Goal: Information Seeking & Learning: Learn about a topic

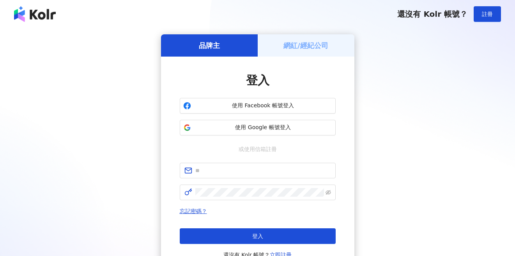
click at [281, 128] on span "使用 Google 帳號登入" at bounding box center [263, 127] width 138 height 8
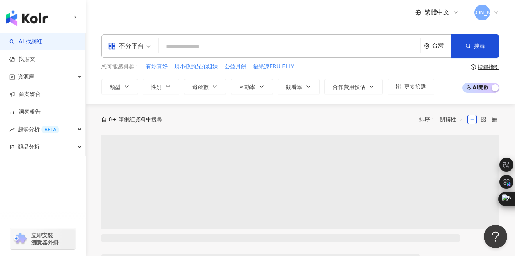
click at [241, 49] on input "search" at bounding box center [289, 46] width 255 height 15
type input "*"
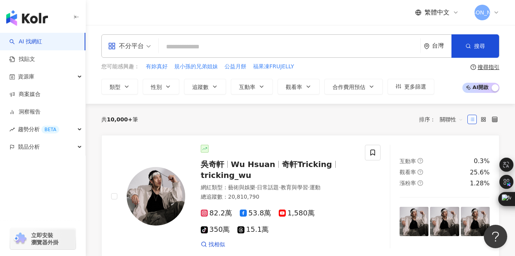
click at [179, 48] on input "search" at bounding box center [289, 46] width 255 height 15
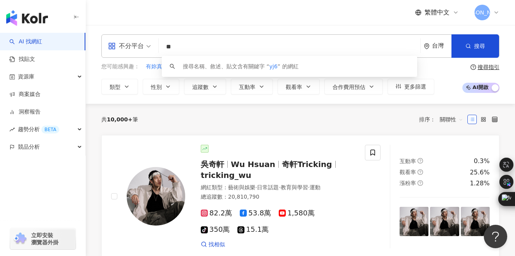
type input "*"
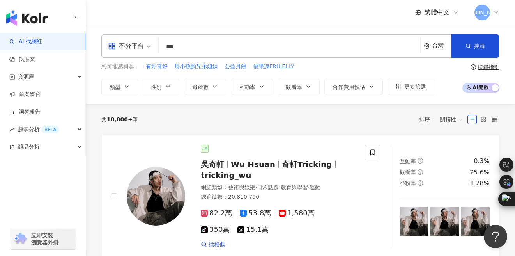
type input "***"
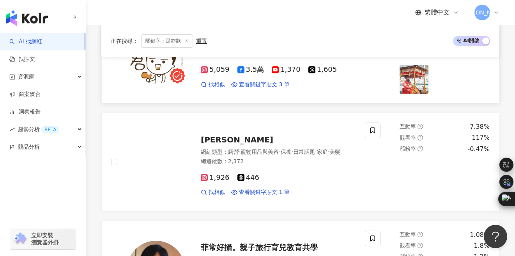
scroll to position [438, 0]
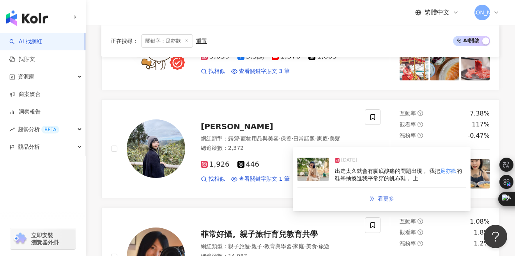
click at [387, 198] on span "看更多" at bounding box center [385, 198] width 16 height 6
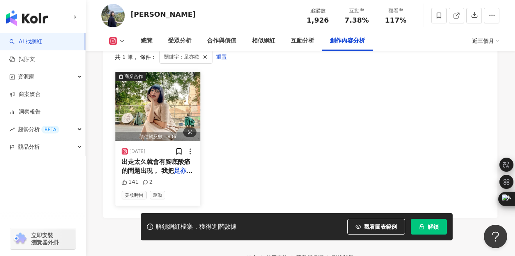
click at [164, 61] on span "關鍵字：足亦歡" at bounding box center [181, 57] width 35 height 9
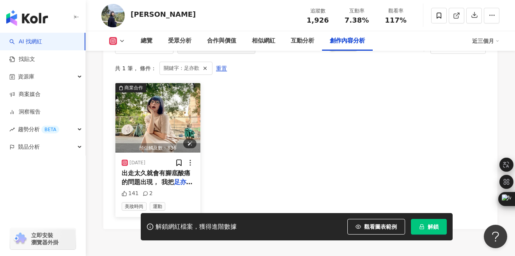
scroll to position [2431, 0]
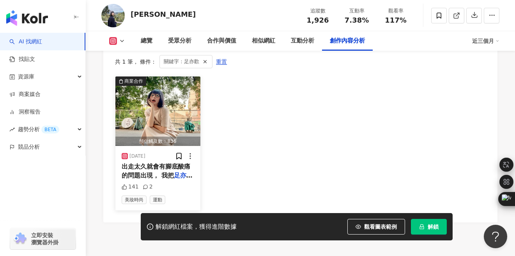
click at [163, 166] on span "出走太久就會有腳底酸痛的問題出現， 我把" at bounding box center [156, 170] width 69 height 16
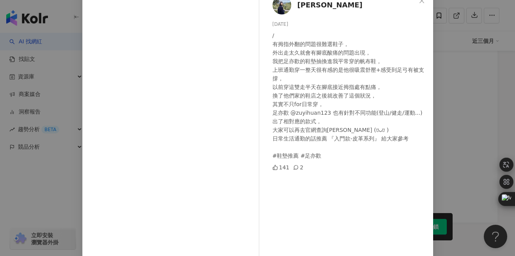
scroll to position [49, 0]
click at [303, 85] on div "/ 有拇指外翻的問題很難選鞋子， 外出走太久就會有腳底酸痛的問題出現， 我把足亦歡的鞋墊抽換進我平常穿的帆布鞋， 上班通勤穿一整天很有感的是他很吸震舒壓+感受…" at bounding box center [349, 96] width 154 height 129
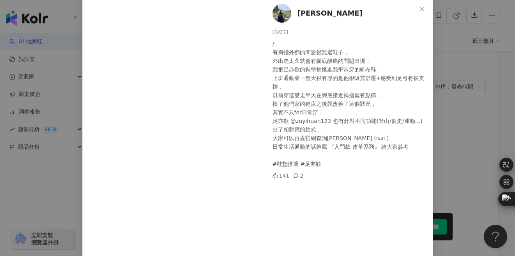
scroll to position [34, 0]
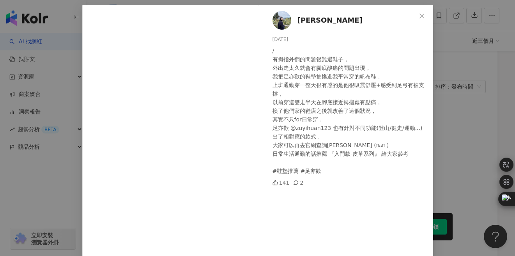
click at [479, 113] on div "JoJo辰辰 2025/8/26 / 有拇指外翻的問題很難選鞋子， 外出走太久就會有腳底酸痛的問題出現， 我把足亦歡的鞋墊抽換進我平常穿的帆布鞋， 上班通勤穿…" at bounding box center [257, 128] width 515 height 256
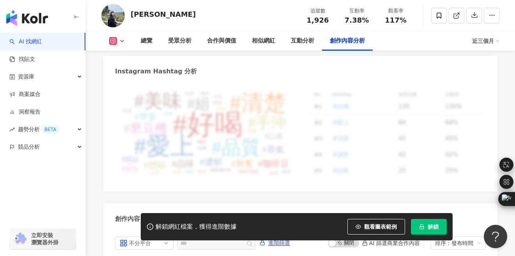
scroll to position [2187, 0]
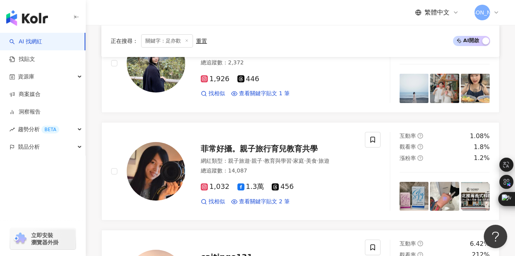
scroll to position [528, 0]
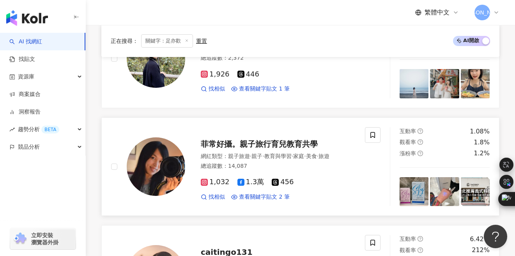
click at [310, 117] on link "菲常好攝。親子旅行育兒教育共學 網紅類型 ： 親子旅遊 · 親子 · 教育與學習 · 家庭 · 美食 · 旅遊 總追蹤數 ： 14,087 1,032 1.3…" at bounding box center [300, 166] width 398 height 99
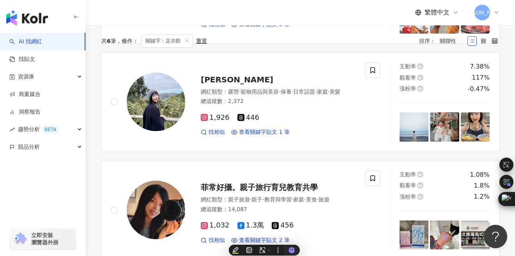
scroll to position [0, 0]
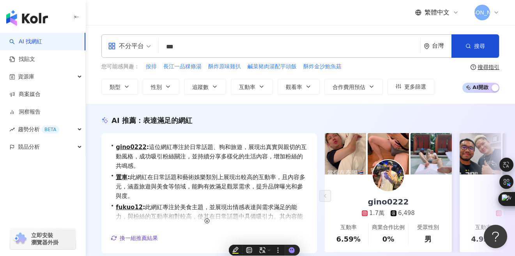
click at [234, 47] on input "***" at bounding box center [289, 46] width 255 height 15
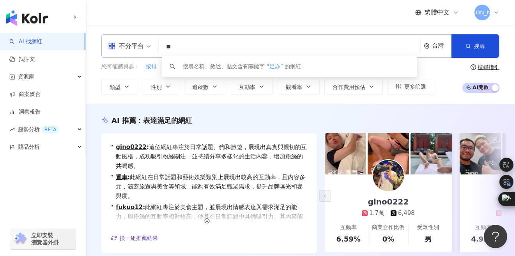
type input "*"
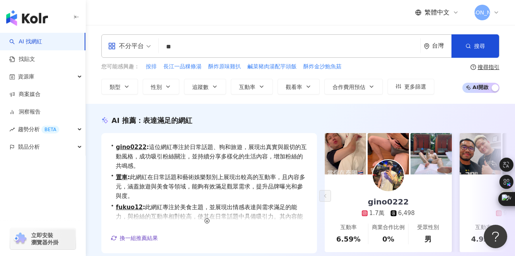
type input "**"
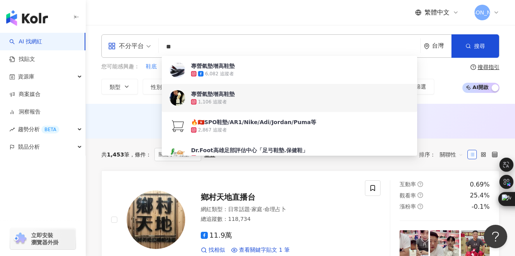
click at [141, 21] on div "繁體中文 夏" at bounding box center [300, 12] width 398 height 25
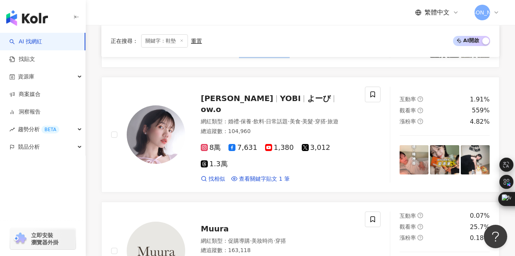
scroll to position [966, 0]
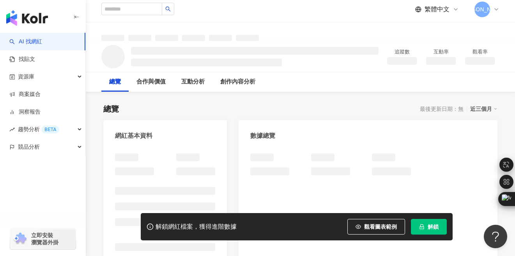
scroll to position [56, 0]
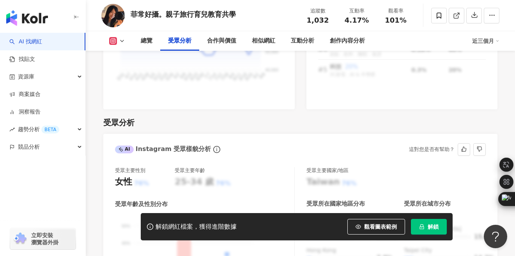
scroll to position [728, 0]
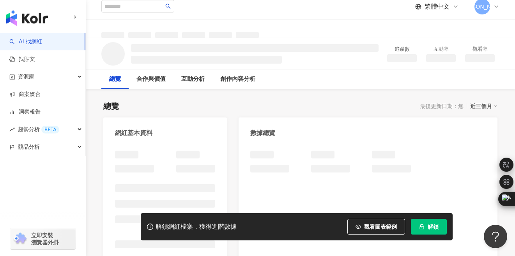
scroll to position [69, 0]
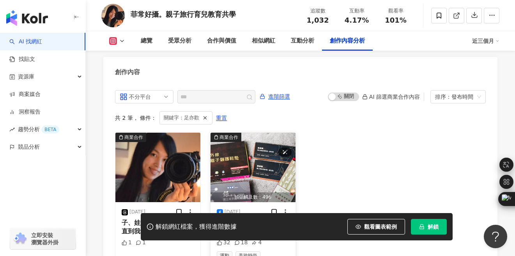
scroll to position [2429, 0]
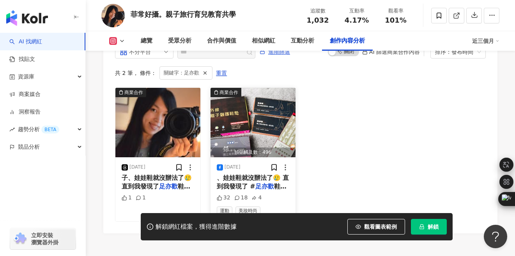
click at [242, 178] on span "、娃娃鞋就沒辦法了🥲 直到我發現了 #" at bounding box center [253, 182] width 72 height 16
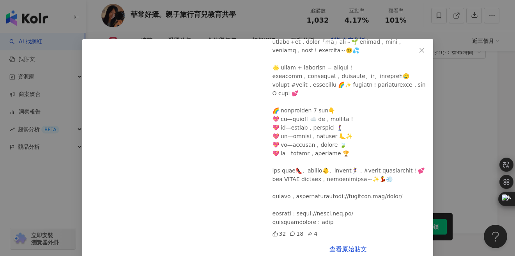
scroll to position [14, 0]
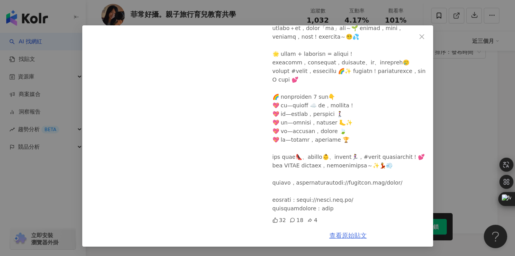
click at [352, 237] on link "查看原始貼文" at bounding box center [347, 234] width 37 height 7
click at [419, 37] on icon "close" at bounding box center [421, 36] width 6 height 6
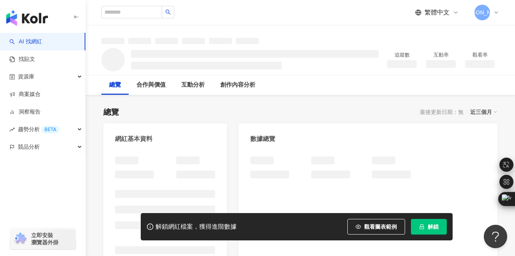
scroll to position [9, 0]
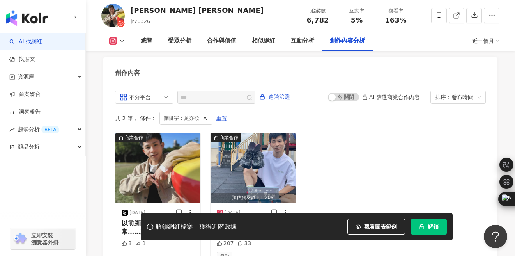
scroll to position [2434, 0]
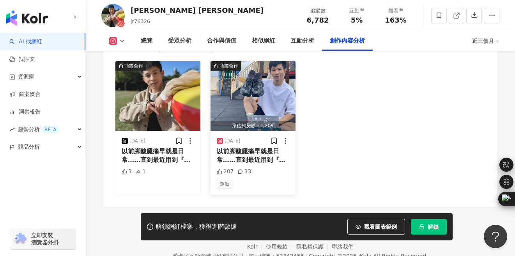
click at [241, 147] on span "以前腳酸腿痛早就是日常……直到最近用到『" at bounding box center [251, 155] width 69 height 16
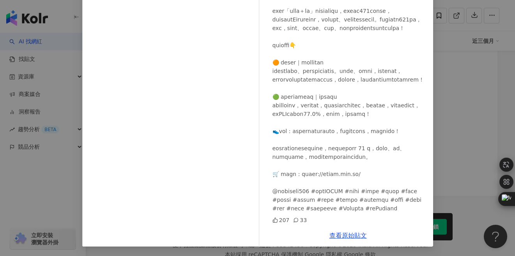
scroll to position [2453, 0]
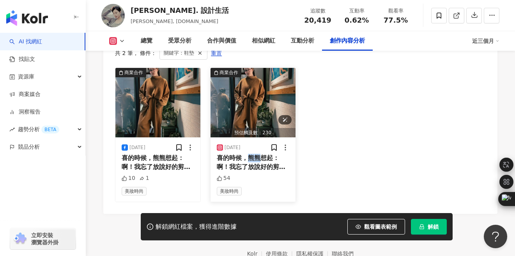
scroll to position [2451, 0]
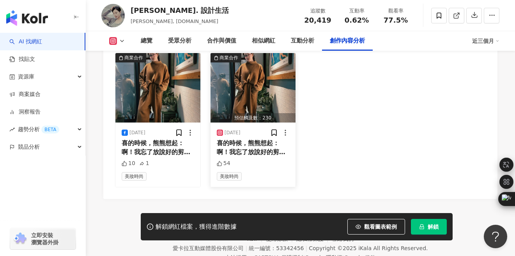
click at [229, 139] on span "喜的時候，熊熊想起：啊！我忘了放說好的剪" at bounding box center [251, 147] width 69 height 16
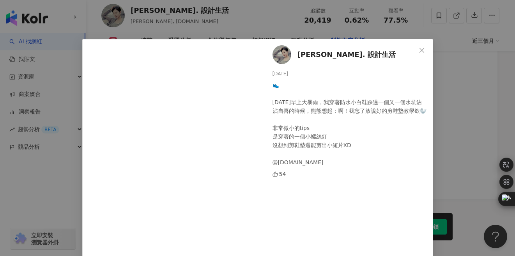
click at [339, 173] on div "54" at bounding box center [349, 173] width 154 height 9
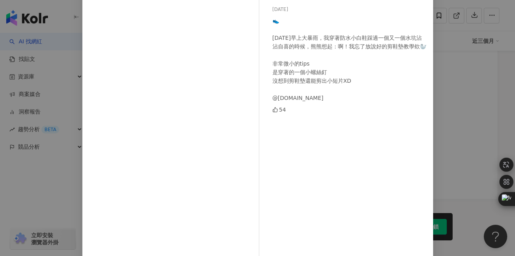
scroll to position [109, 0]
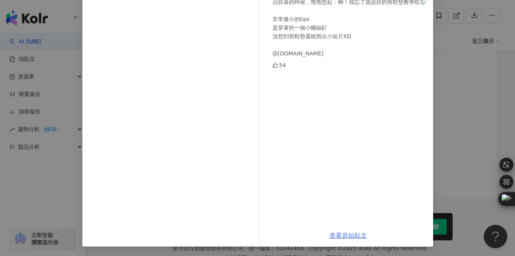
click at [343, 232] on link "查看原始貼文" at bounding box center [347, 234] width 37 height 7
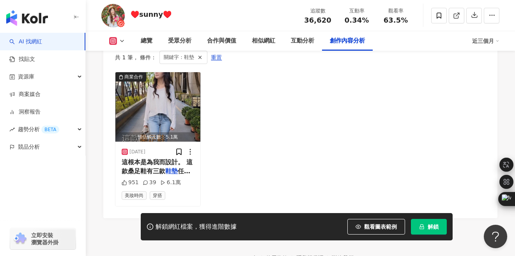
scroll to position [2439, 0]
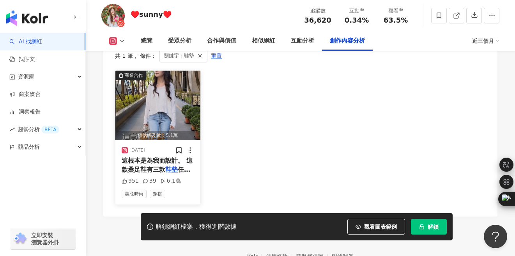
click at [152, 156] on div "這根本是為我而設計。 這款桑足鞋有三款 鞋墊 任意更換，包含桑足 鞋墊 、桑全身 鞋墊 、" at bounding box center [158, 165] width 72 height 18
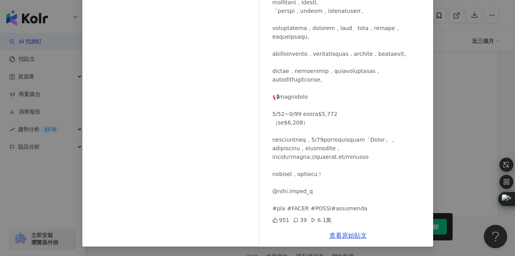
scroll to position [2469, 0]
click at [349, 236] on link "查看原始貼文" at bounding box center [347, 234] width 37 height 7
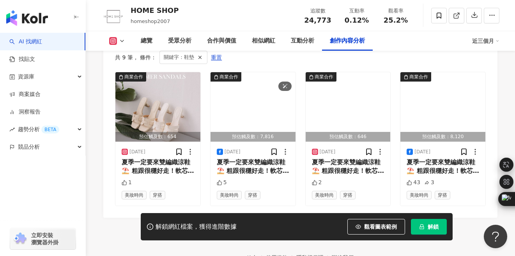
scroll to position [2474, 0]
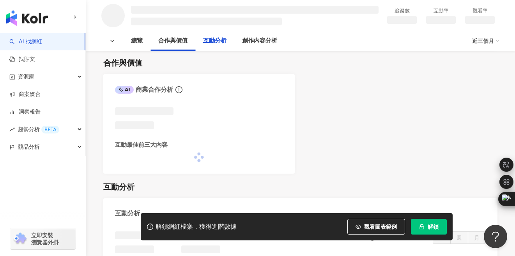
scroll to position [817, 0]
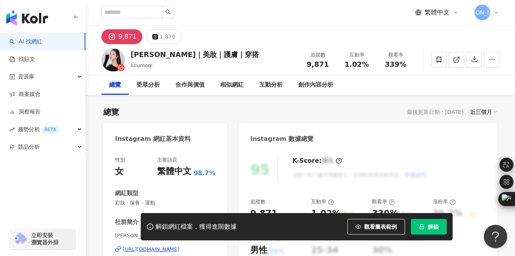
click at [119, 36] on div "9,871" at bounding box center [127, 36] width 18 height 11
drag, startPoint x: 155, startPoint y: 67, endPoint x: 129, endPoint y: 66, distance: 26.1
click at [129, 66] on div "[PERSON_NAME]｜美妝｜護膚｜穿搭 lulumoqi 追蹤數 9,871 互動率 1.02% 觀看率 339%" at bounding box center [300, 59] width 429 height 31
copy span "lulumoqi"
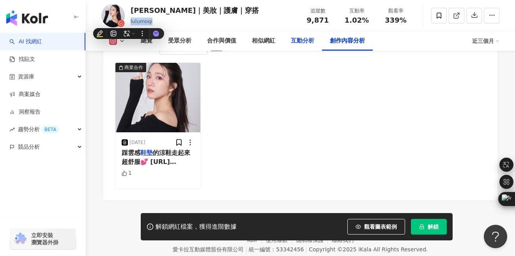
scroll to position [2432, 0]
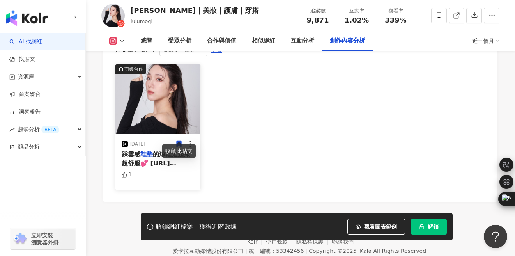
click at [149, 150] on mark "鞋墊" at bounding box center [146, 153] width 12 height 7
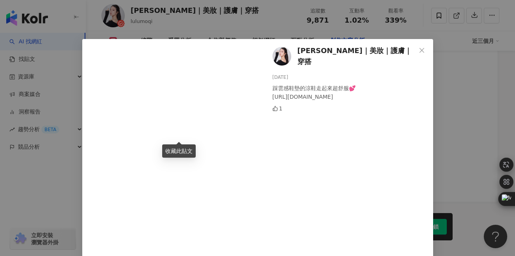
click at [466, 76] on div "Lulu露露｜美妝｜護膚｜穿搭 2025/7/29 踩雲感鞋墊的涼鞋走起來超舒服💕 https://www.gracegift.com.tw/products…" at bounding box center [257, 128] width 515 height 256
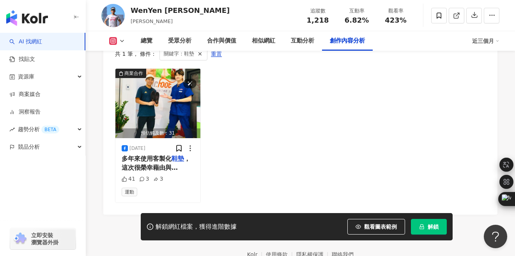
scroll to position [2447, 0]
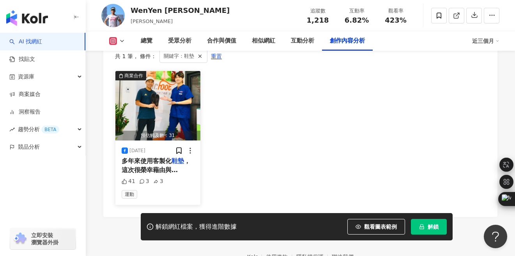
click at [137, 150] on div "2024/11/8 多年來使用客製化 鞋墊 ，這次很榮幸藉由與 Dr.Foot 達特富科技【訂製 鞋墊 的專家】 合作訓練課程的機會，親自體驗了 #專業足部評…" at bounding box center [157, 172] width 85 height 64
click at [146, 157] on span "多年來使用客製化" at bounding box center [147, 160] width 50 height 7
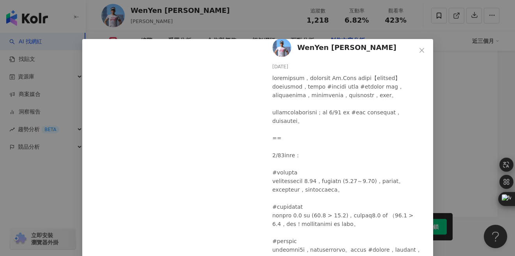
scroll to position [8, 0]
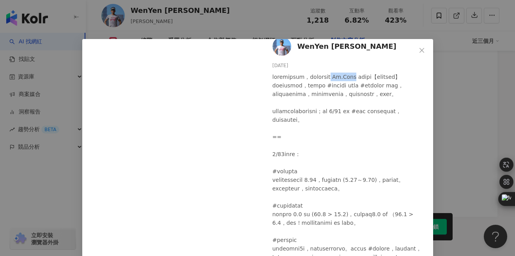
drag, startPoint x: 375, startPoint y: 78, endPoint x: 395, endPoint y: 78, distance: 19.9
click at [395, 78] on div at bounding box center [349, 239] width 154 height 334
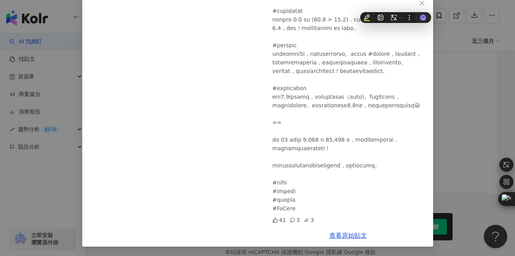
scroll to position [215, 0]
click at [420, 1] on icon "close" at bounding box center [421, 3] width 6 height 6
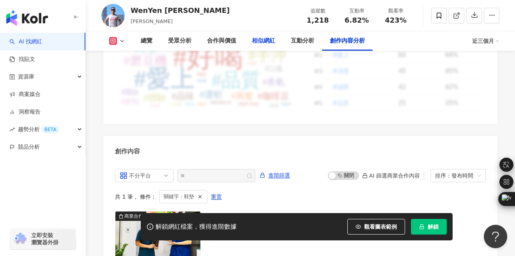
scroll to position [2289, 0]
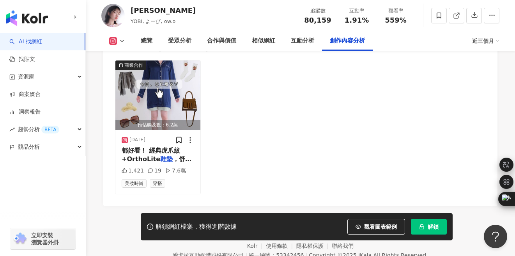
scroll to position [2491, 0]
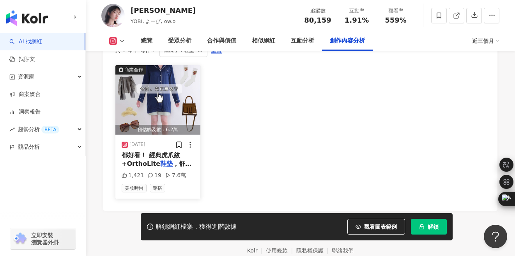
click at [148, 151] on span "都好看！ 經典虎爪紋+OrthoLite" at bounding box center [151, 159] width 58 height 16
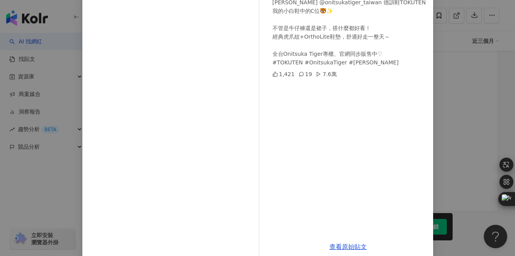
scroll to position [94, 0]
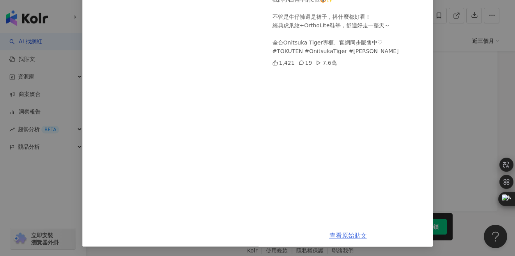
click at [356, 234] on link "查看原始貼文" at bounding box center [347, 234] width 37 height 7
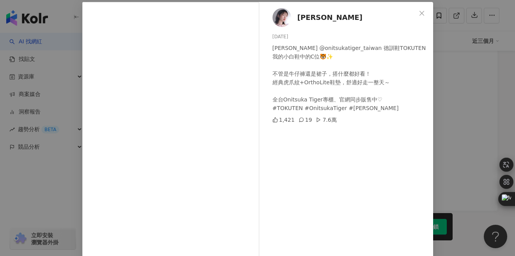
scroll to position [33, 0]
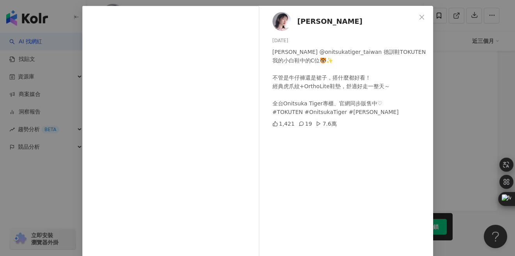
click at [306, 19] on span "葉媚" at bounding box center [329, 21] width 65 height 11
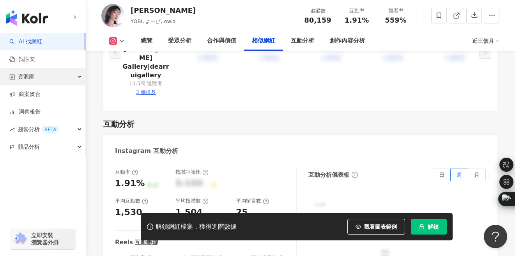
scroll to position [879, 0]
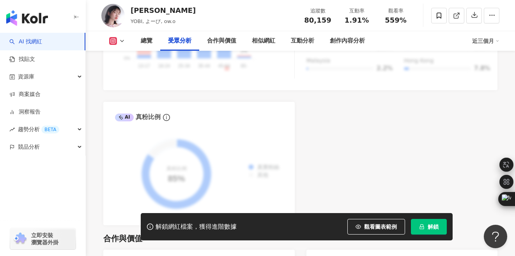
click at [19, 19] on img "button" at bounding box center [27, 18] width 42 height 16
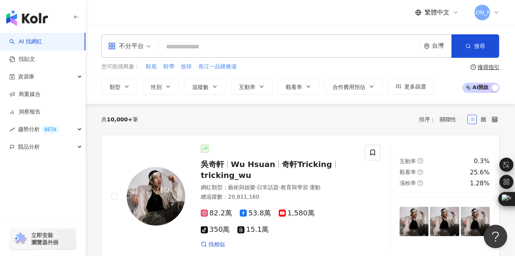
click at [176, 49] on input "search" at bounding box center [289, 46] width 255 height 15
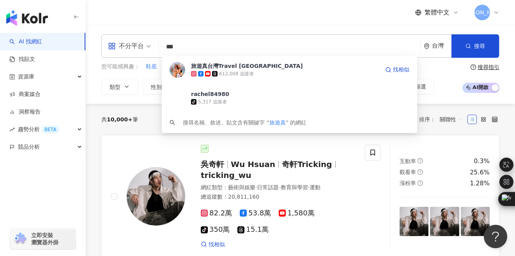
type input "****"
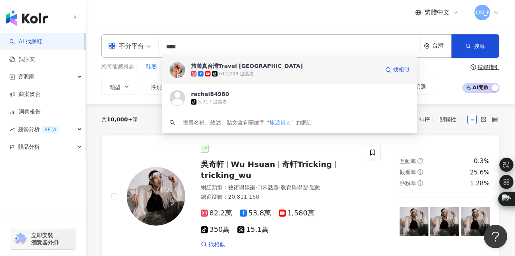
click at [250, 66] on div "旅遊真台灣Travel North Taiwan" at bounding box center [247, 66] width 112 height 8
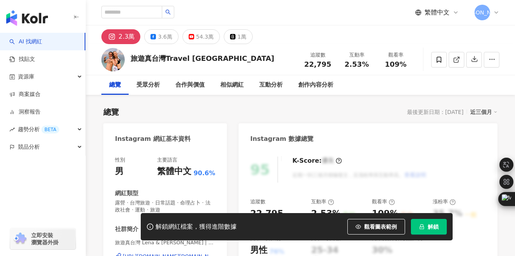
click at [432, 228] on span "解鎖" at bounding box center [432, 226] width 11 height 6
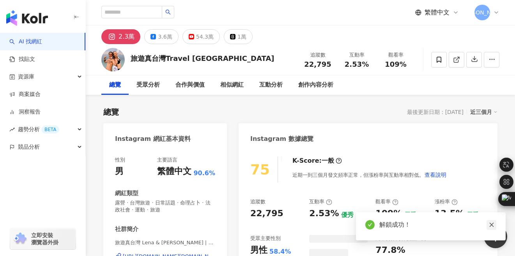
click at [493, 225] on icon "close" at bounding box center [490, 224] width 5 height 5
click at [488, 223] on link at bounding box center [491, 225] width 10 height 10
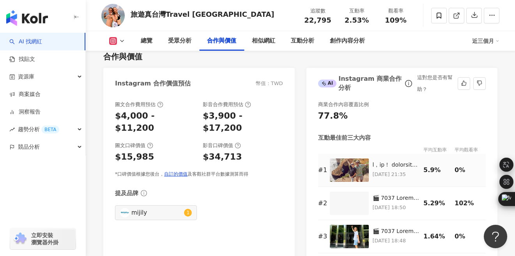
scroll to position [1062, 0]
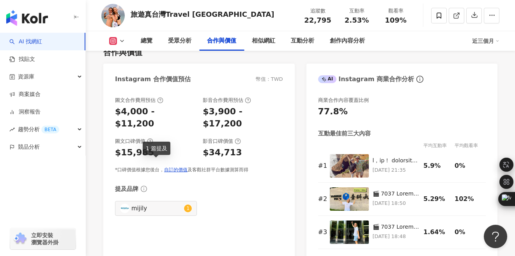
click at [128, 203] on img at bounding box center [124, 207] width 9 height 9
type input "******"
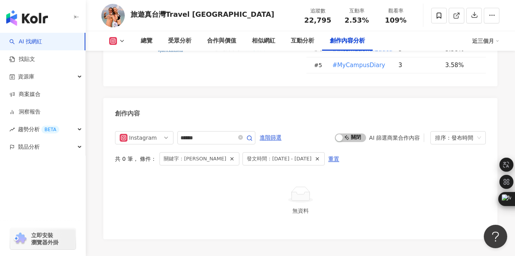
scroll to position [2359, 0]
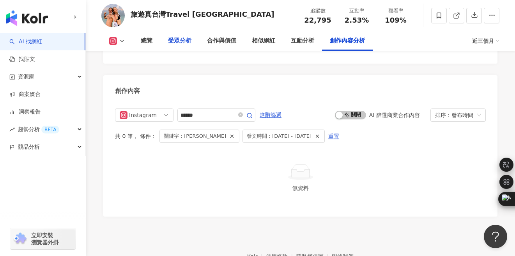
click at [178, 41] on div "受眾分析" at bounding box center [179, 40] width 23 height 9
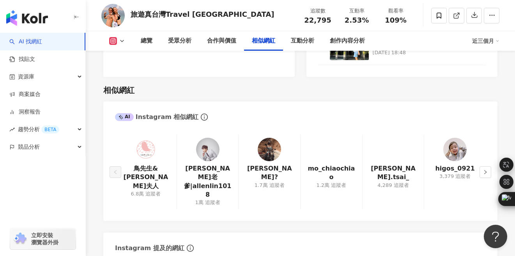
scroll to position [1245, 0]
click at [488, 166] on button "button" at bounding box center [485, 172] width 12 height 12
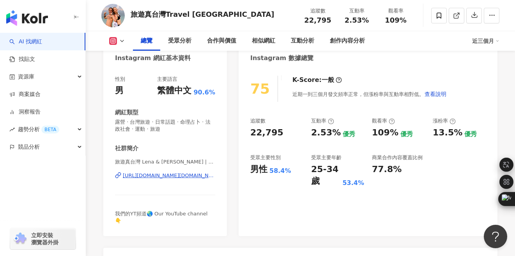
scroll to position [0, 0]
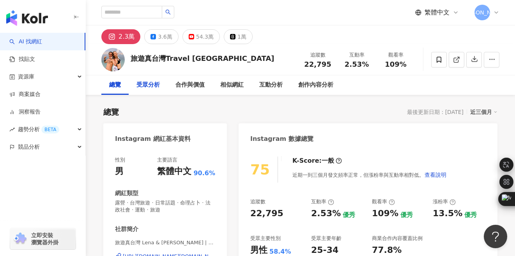
click at [152, 88] on div "受眾分析" at bounding box center [147, 84] width 23 height 9
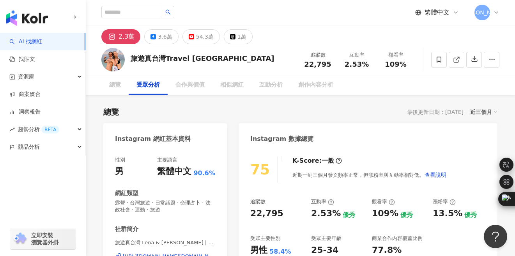
scroll to position [651, 0]
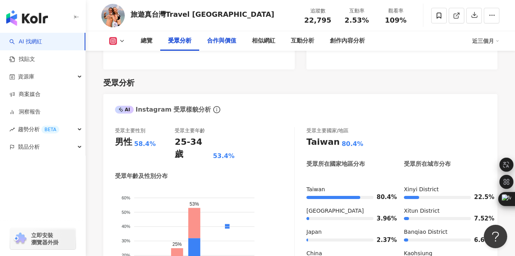
click at [223, 41] on div "合作與價值" at bounding box center [221, 40] width 29 height 9
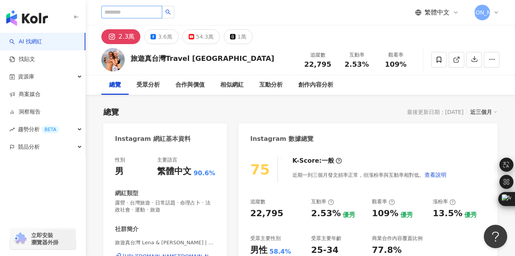
click at [137, 10] on input "search" at bounding box center [131, 12] width 61 height 12
paste input "**********"
type input "**********"
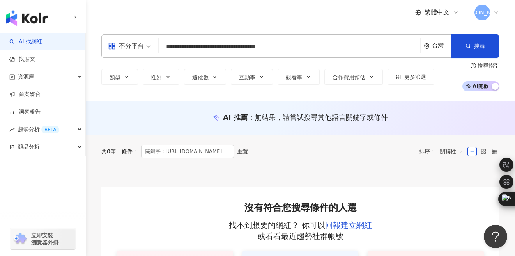
drag, startPoint x: 237, startPoint y: 45, endPoint x: 150, endPoint y: 44, distance: 86.5
click at [151, 44] on div "**********" at bounding box center [300, 45] width 398 height 23
type input "*"
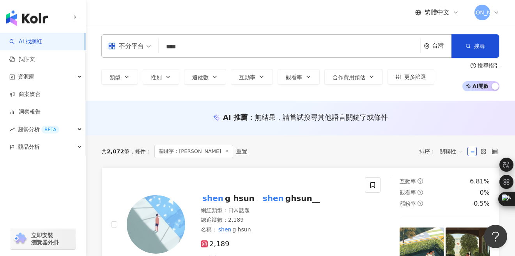
click at [199, 53] on input "****" at bounding box center [289, 46] width 255 height 15
type input "*"
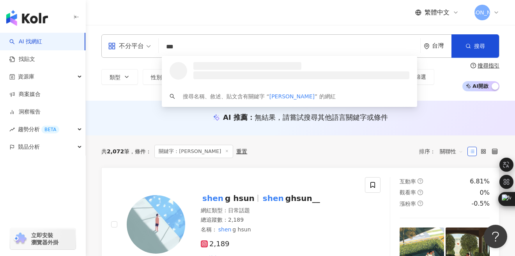
type input "***"
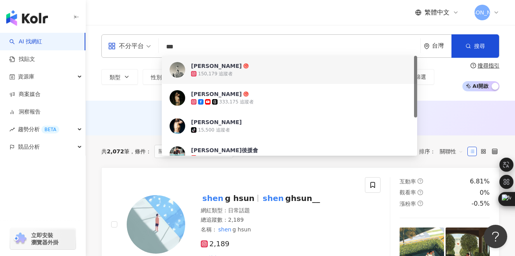
click at [210, 70] on div "150,179 追蹤者" at bounding box center [300, 74] width 218 height 8
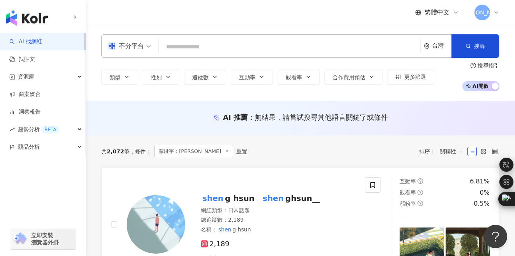
click at [207, 43] on input "search" at bounding box center [289, 46] width 255 height 15
type input "***"
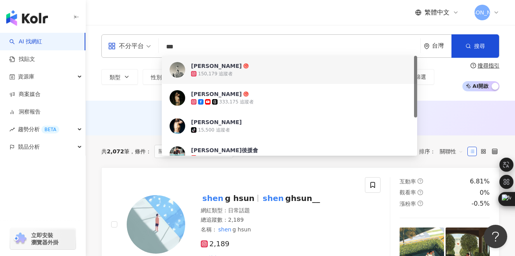
click at [251, 74] on div "150,179 追蹤者" at bounding box center [300, 74] width 218 height 8
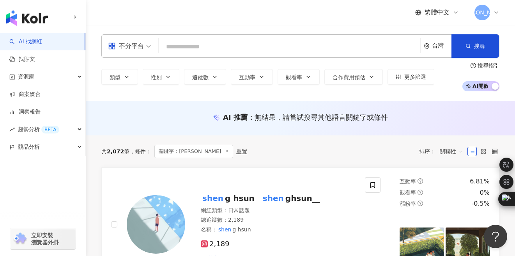
click at [187, 46] on input "search" at bounding box center [289, 46] width 255 height 15
paste input "*******"
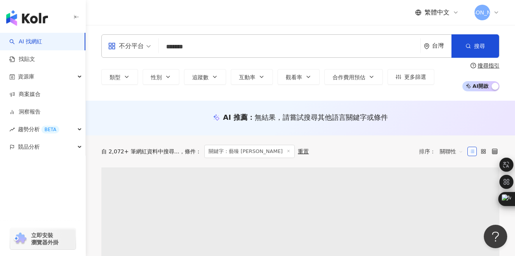
click at [209, 48] on input "*******" at bounding box center [289, 46] width 255 height 15
type input "**"
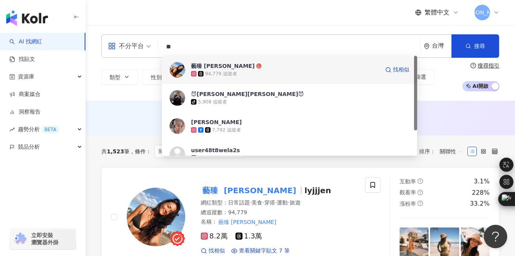
click at [256, 75] on div "94,779 追蹤者" at bounding box center [285, 74] width 188 height 8
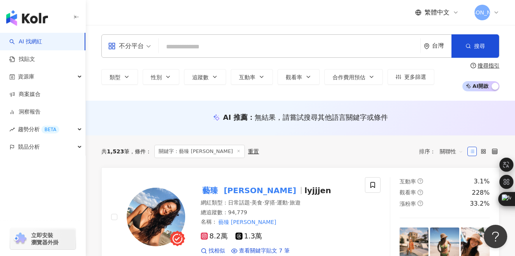
click at [202, 54] on input "search" at bounding box center [289, 46] width 255 height 15
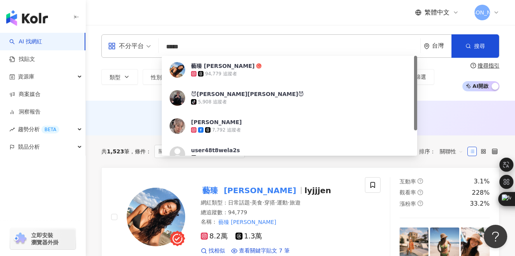
type input "***"
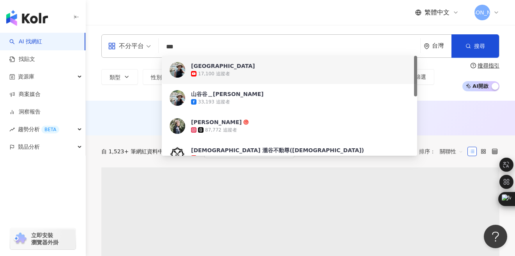
click at [245, 73] on div "17,100 追蹤者" at bounding box center [300, 74] width 218 height 8
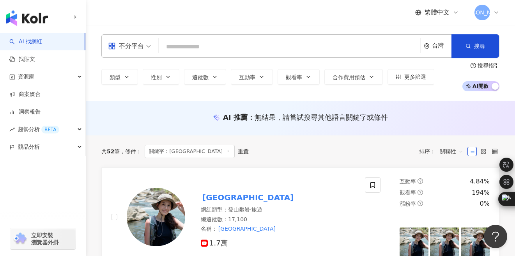
click at [248, 48] on input "search" at bounding box center [289, 46] width 255 height 15
paste input "*****"
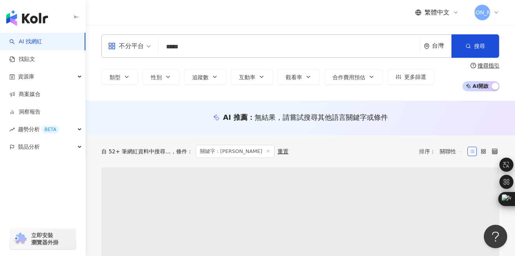
click at [209, 49] on input "*****" at bounding box center [289, 46] width 255 height 15
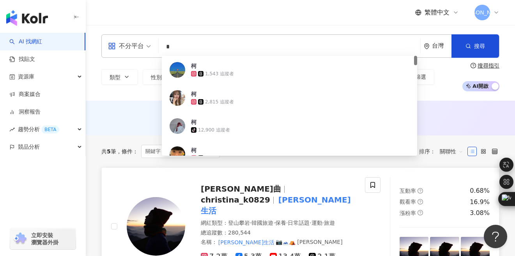
type input "*"
click at [270, 195] on span "christina_k0829" at bounding box center [235, 199] width 69 height 9
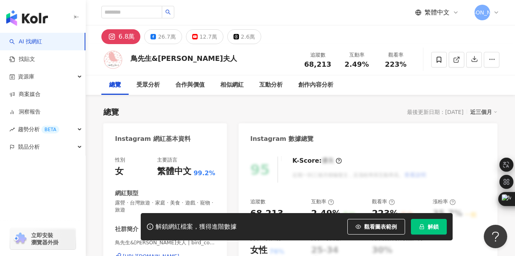
click at [120, 34] on div "6.8萬" at bounding box center [126, 36] width 16 height 11
drag, startPoint x: 179, startPoint y: 60, endPoint x: 129, endPoint y: 60, distance: 50.6
click at [129, 60] on div "鳥先生&鳥夫人 追蹤數 68,213 互動率 2.49% 觀看率 223%" at bounding box center [300, 59] width 429 height 31
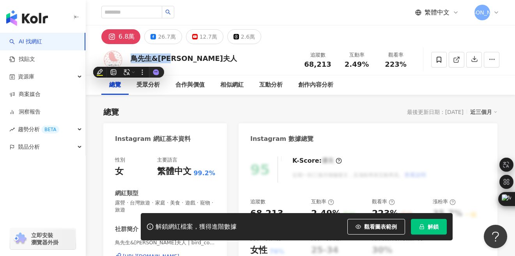
copy div "鳥先生&鳥夫人"
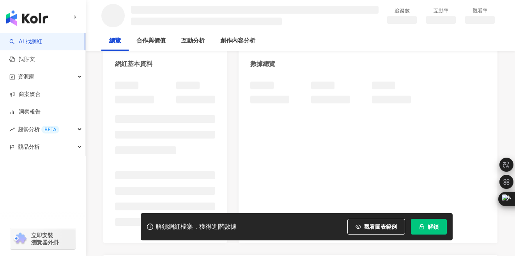
scroll to position [76, 0]
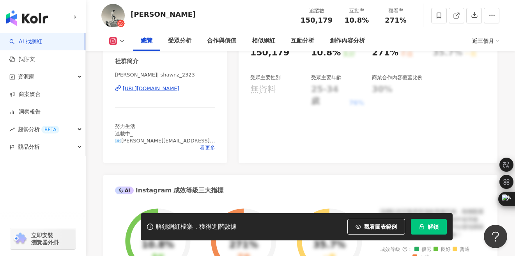
scroll to position [162, 0]
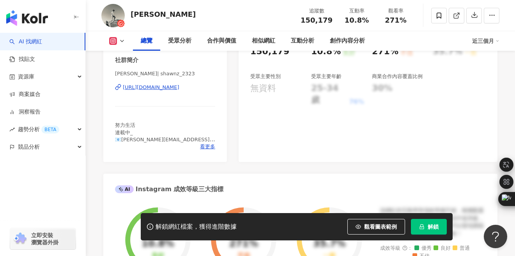
click at [425, 229] on button "解鎖" at bounding box center [429, 227] width 36 height 16
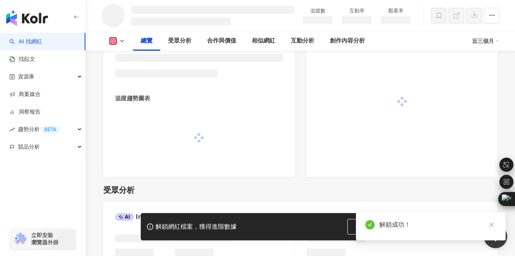
scroll to position [513, 0]
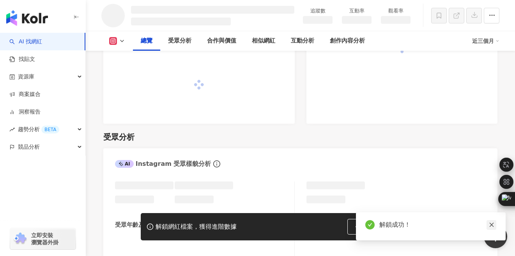
click at [492, 225] on icon "close" at bounding box center [491, 224] width 4 height 4
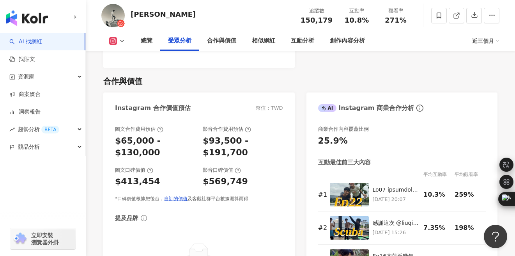
scroll to position [482, 0]
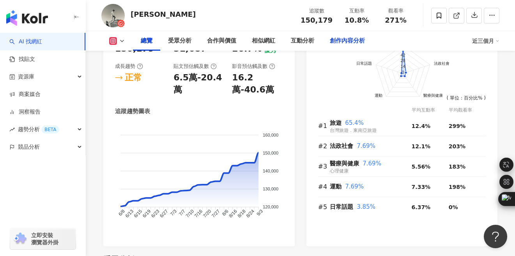
click at [349, 42] on div "創作內容分析" at bounding box center [347, 40] width 35 height 9
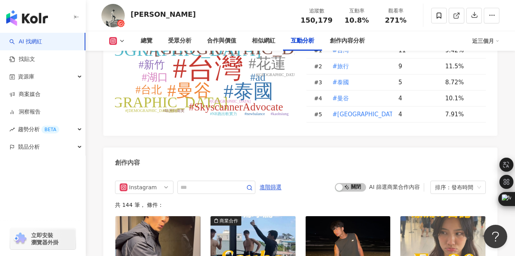
scroll to position [2060, 0]
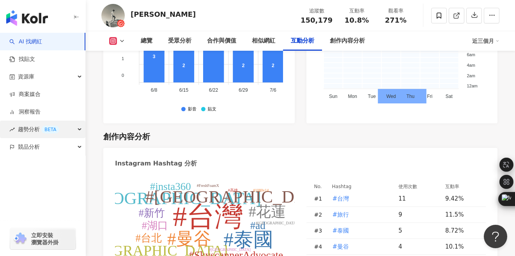
click at [28, 133] on span "趨勢分析 BETA" at bounding box center [38, 129] width 41 height 18
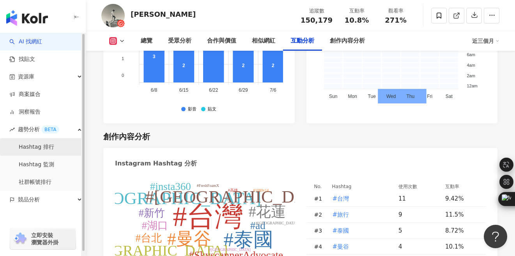
click at [41, 143] on link "Hashtag 排行" at bounding box center [36, 147] width 35 height 8
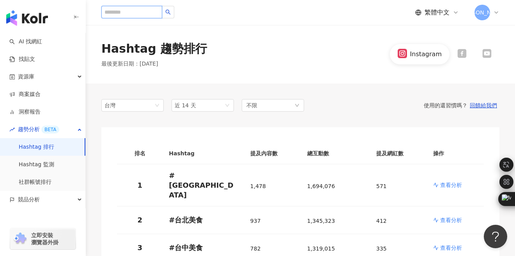
click at [138, 9] on input "search" at bounding box center [131, 12] width 61 height 12
type input "*"
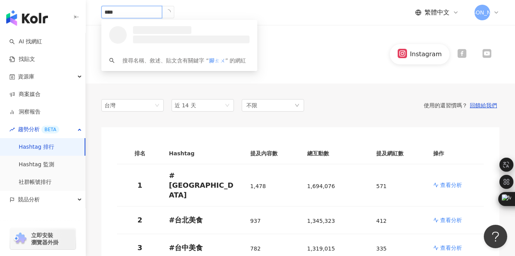
type input "**"
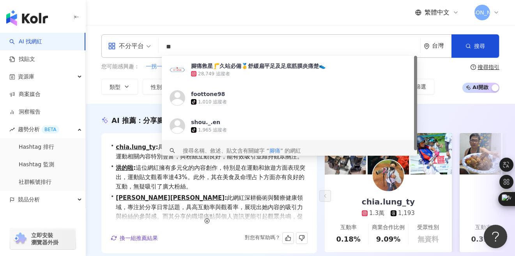
scroll to position [10, 0]
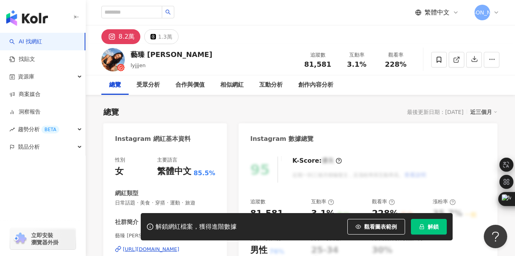
click at [423, 221] on button "解鎖" at bounding box center [429, 227] width 36 height 16
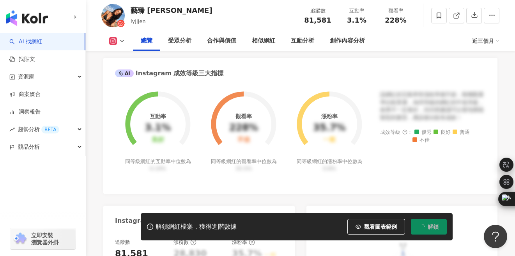
scroll to position [278, 0]
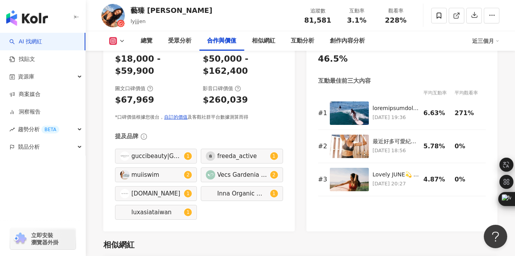
scroll to position [1131, 0]
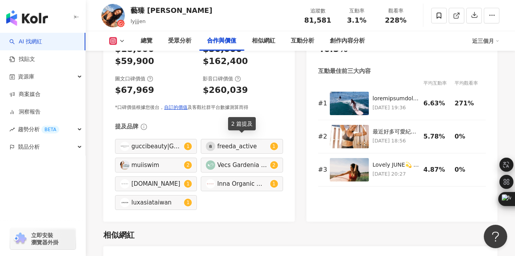
click at [245, 160] on div "Vecs Gardenia 嘉丹妮爾" at bounding box center [242, 164] width 51 height 9
type input "**********"
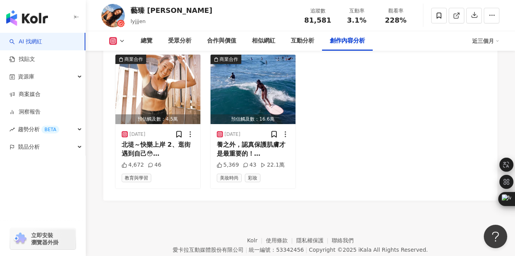
scroll to position [2325, 0]
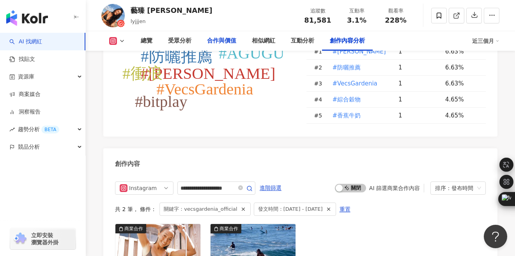
click at [228, 44] on div "合作與價值" at bounding box center [221, 40] width 29 height 9
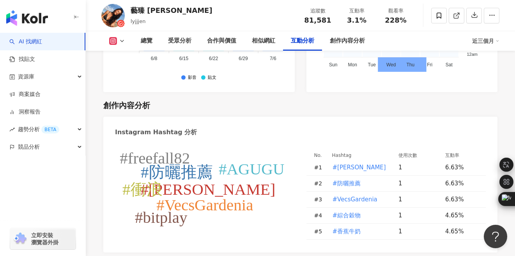
scroll to position [2136, 0]
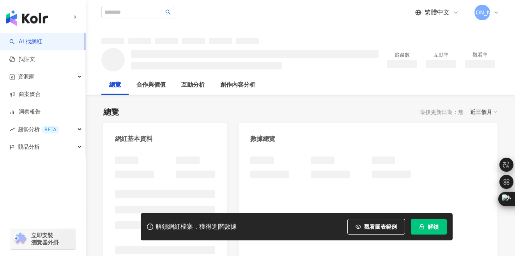
click at [430, 228] on span "解鎖" at bounding box center [432, 226] width 11 height 6
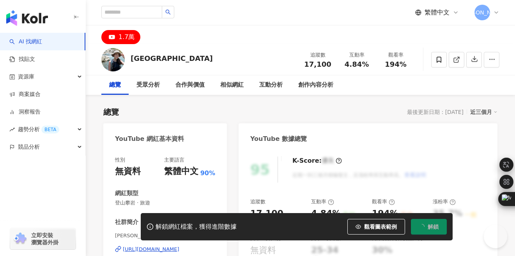
click at [422, 227] on icon "loading" at bounding box center [421, 226] width 7 height 7
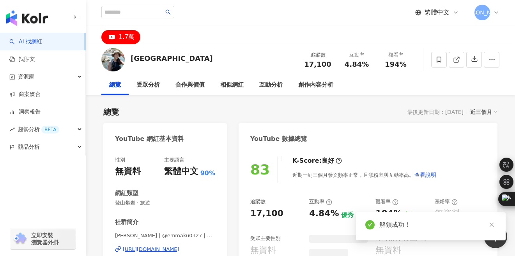
click at [491, 224] on icon "close" at bounding box center [491, 224] width 4 height 4
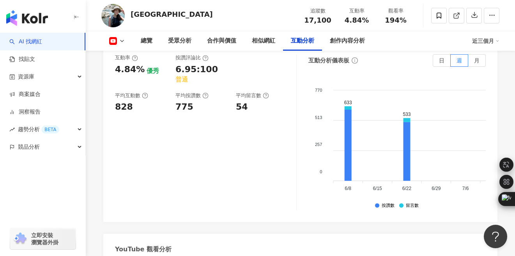
scroll to position [1193, 0]
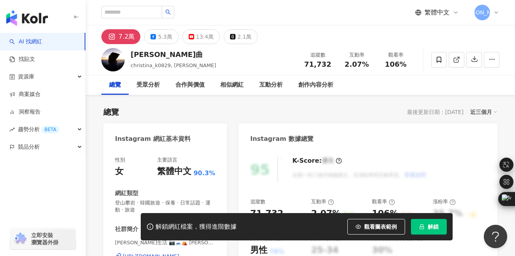
click at [427, 231] on button "解鎖" at bounding box center [429, 227] width 36 height 16
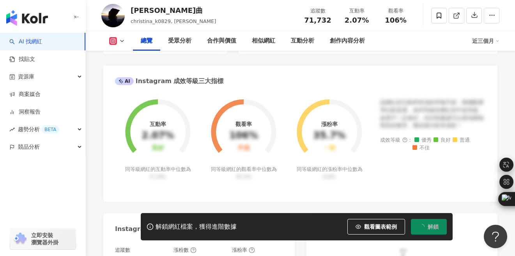
scroll to position [322, 0]
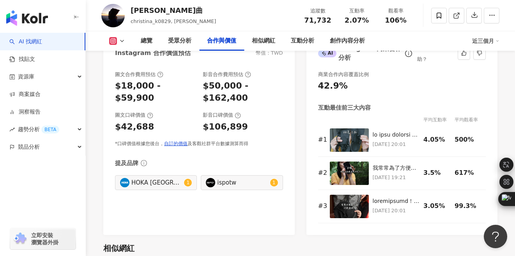
scroll to position [1117, 0]
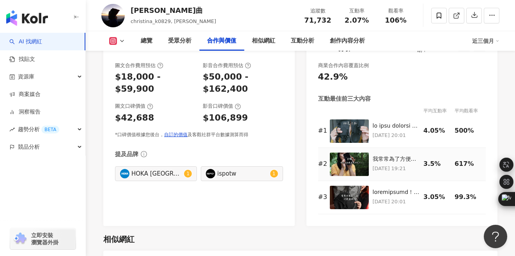
click at [352, 152] on img at bounding box center [349, 163] width 39 height 23
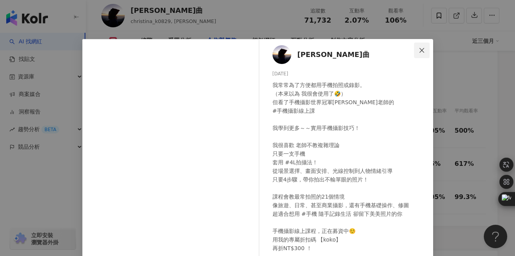
click at [424, 51] on icon "close" at bounding box center [421, 50] width 6 height 6
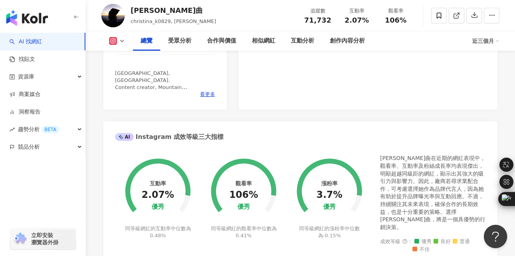
scroll to position [0, 0]
